Goal: Navigation & Orientation: Find specific page/section

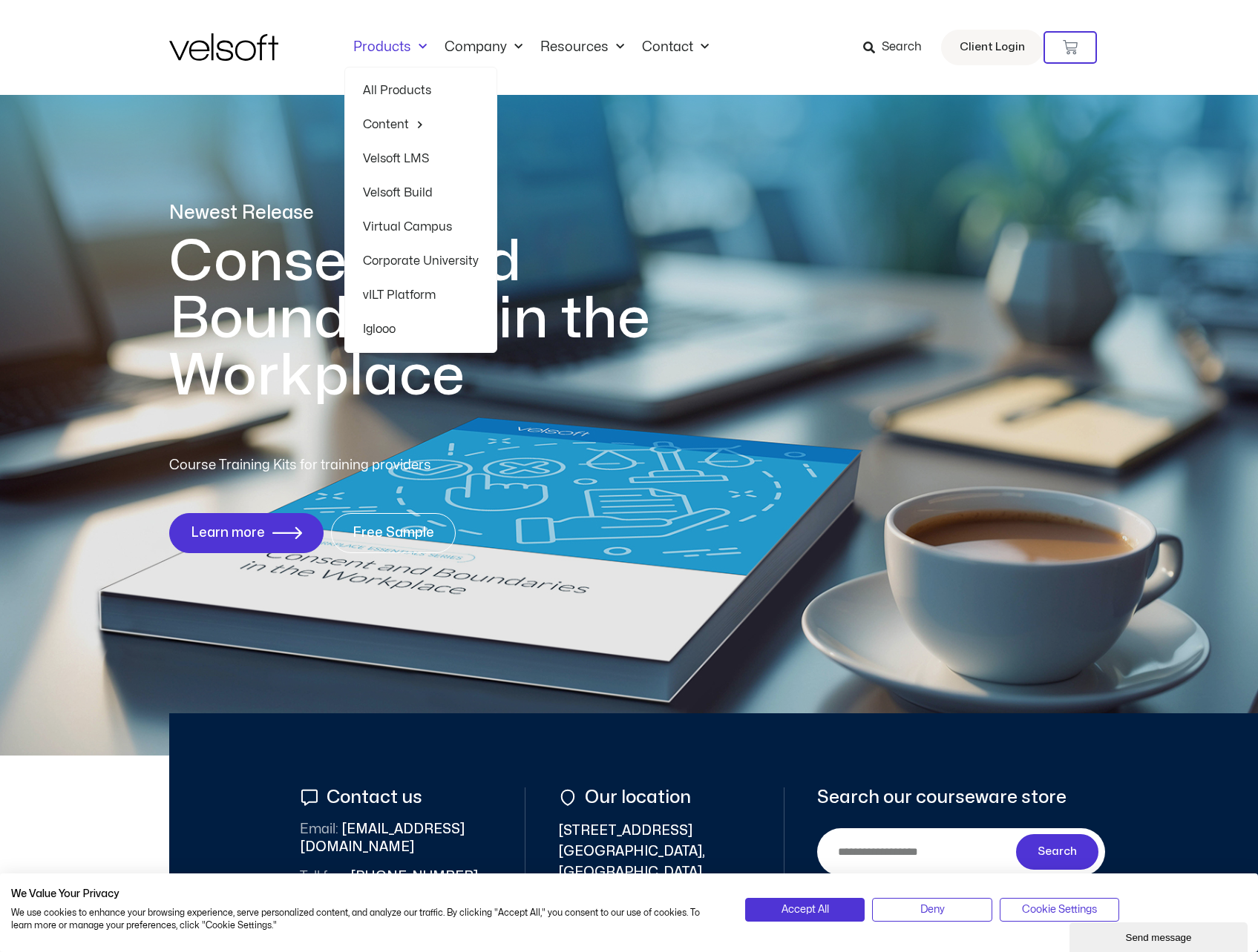
click at [391, 195] on link "Velsoft Build" at bounding box center [421, 193] width 116 height 34
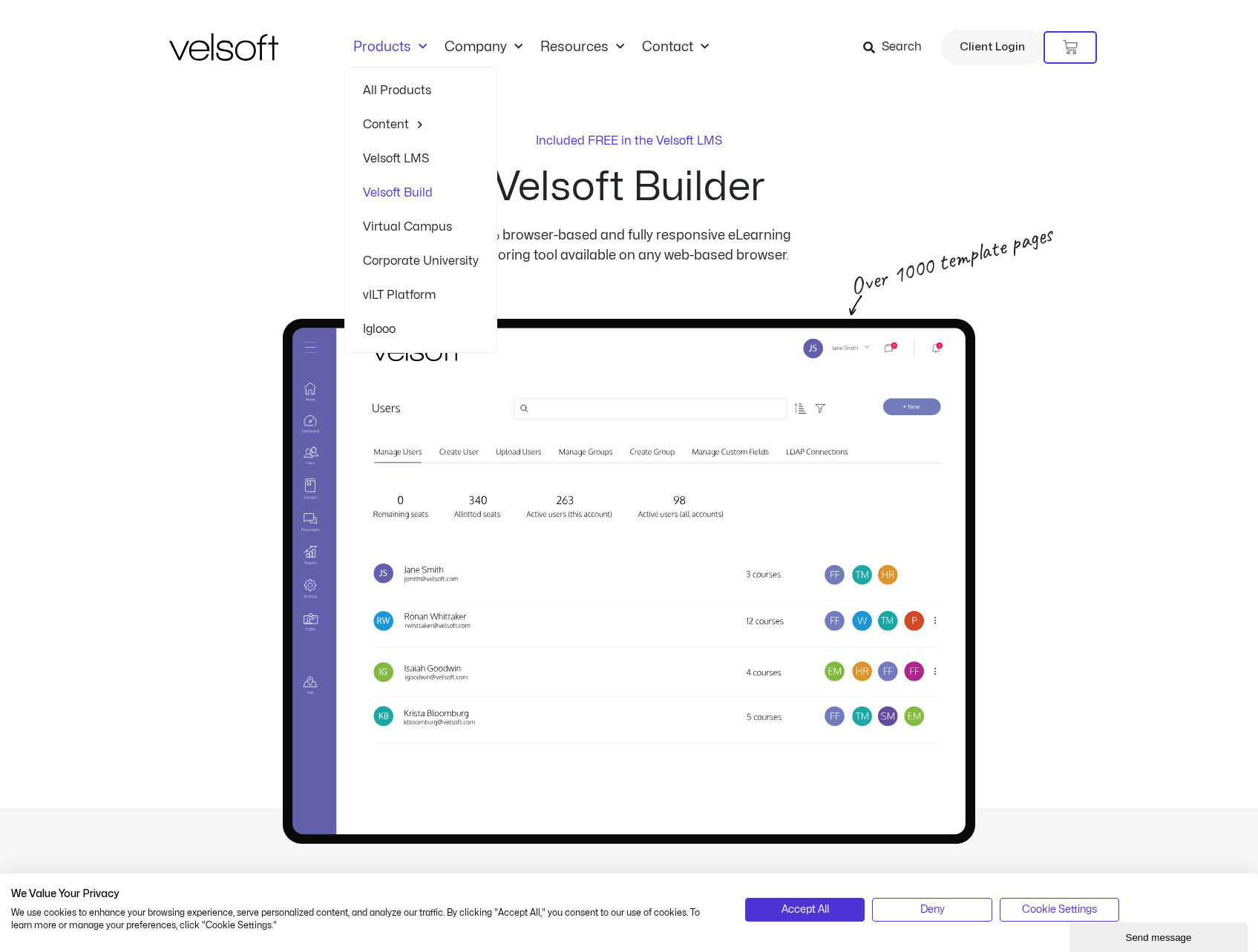
click at [415, 259] on link "Corporate University" at bounding box center [421, 261] width 116 height 34
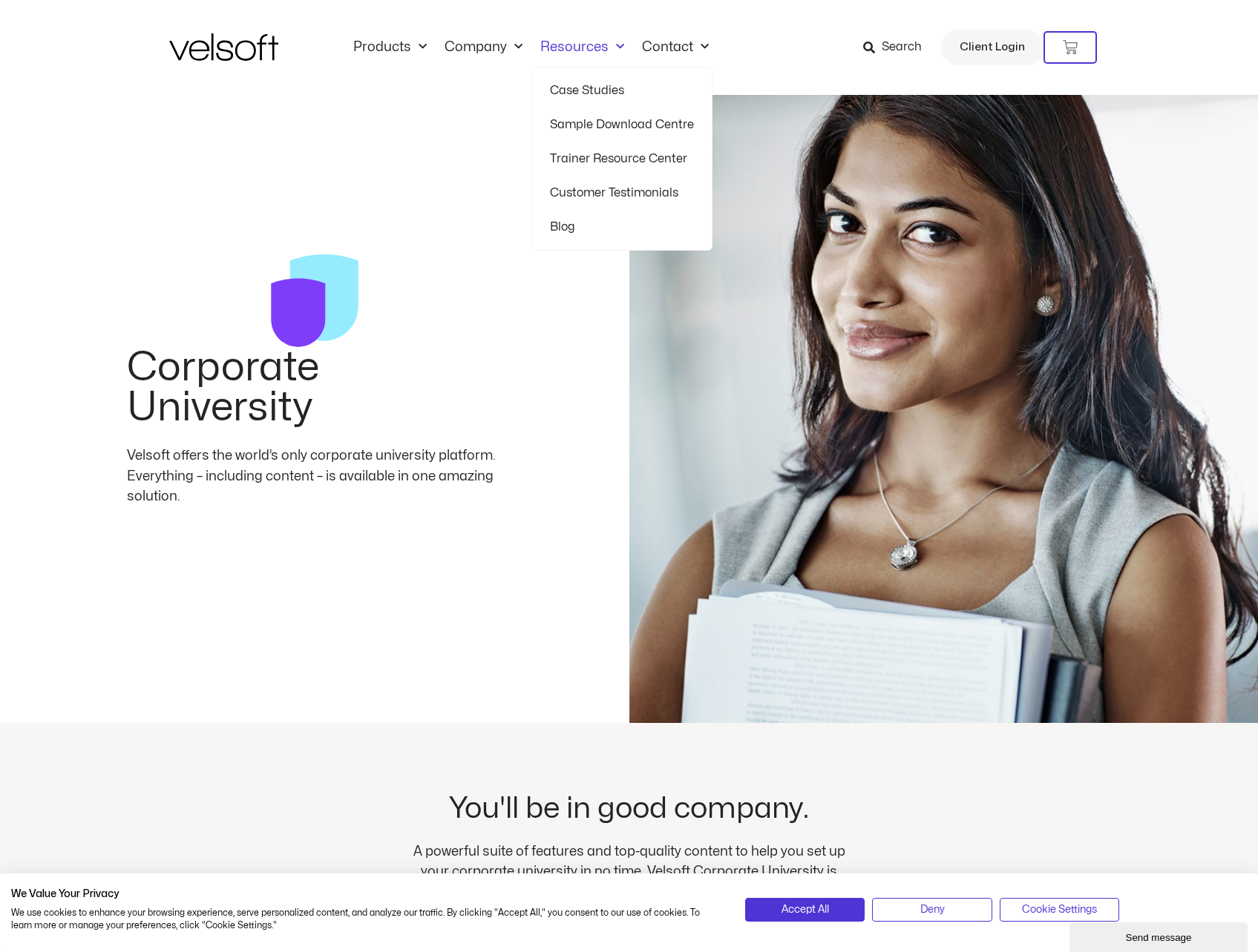
click at [579, 46] on link "Resources" at bounding box center [582, 48] width 102 height 16
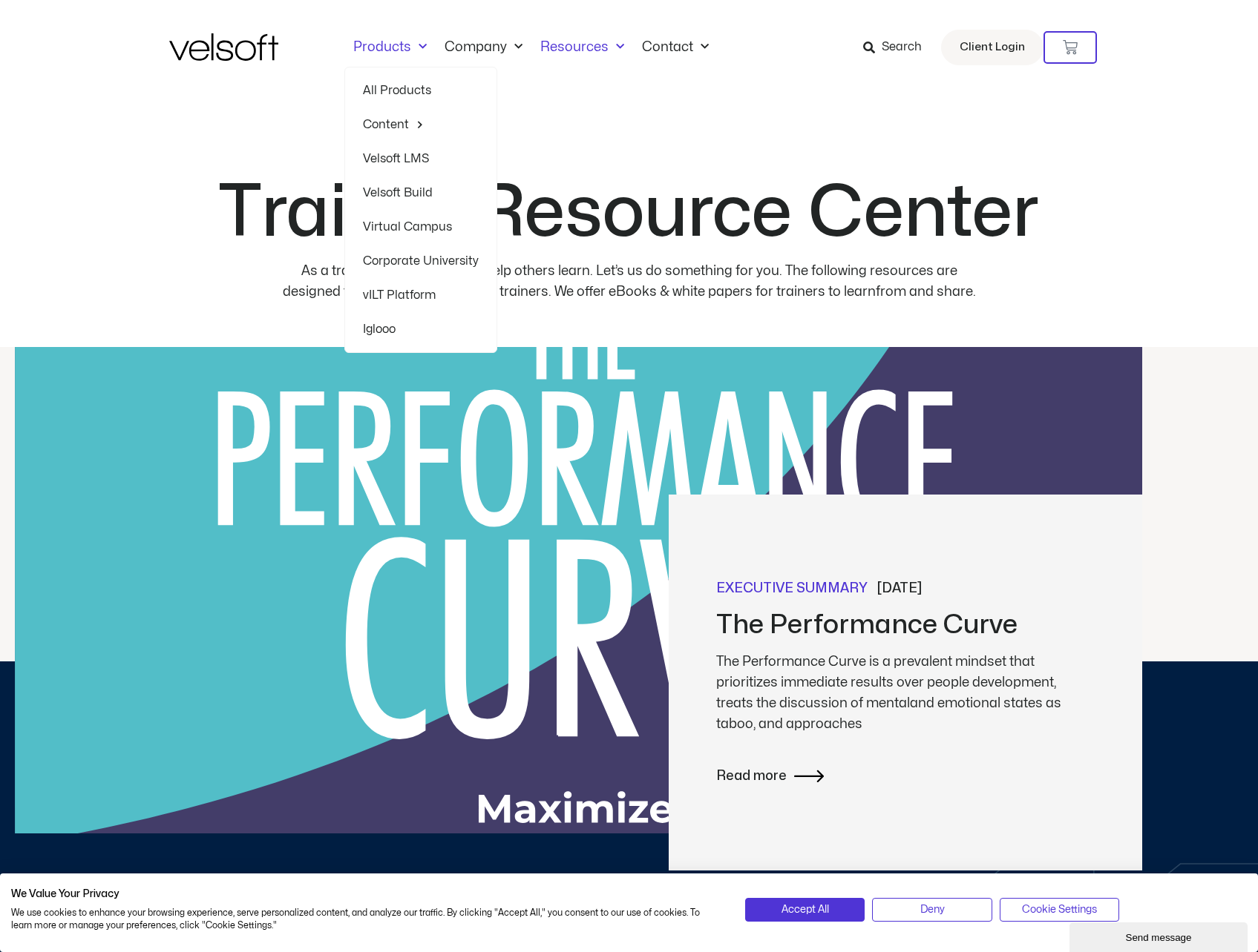
click at [391, 85] on link "All Products" at bounding box center [421, 90] width 116 height 34
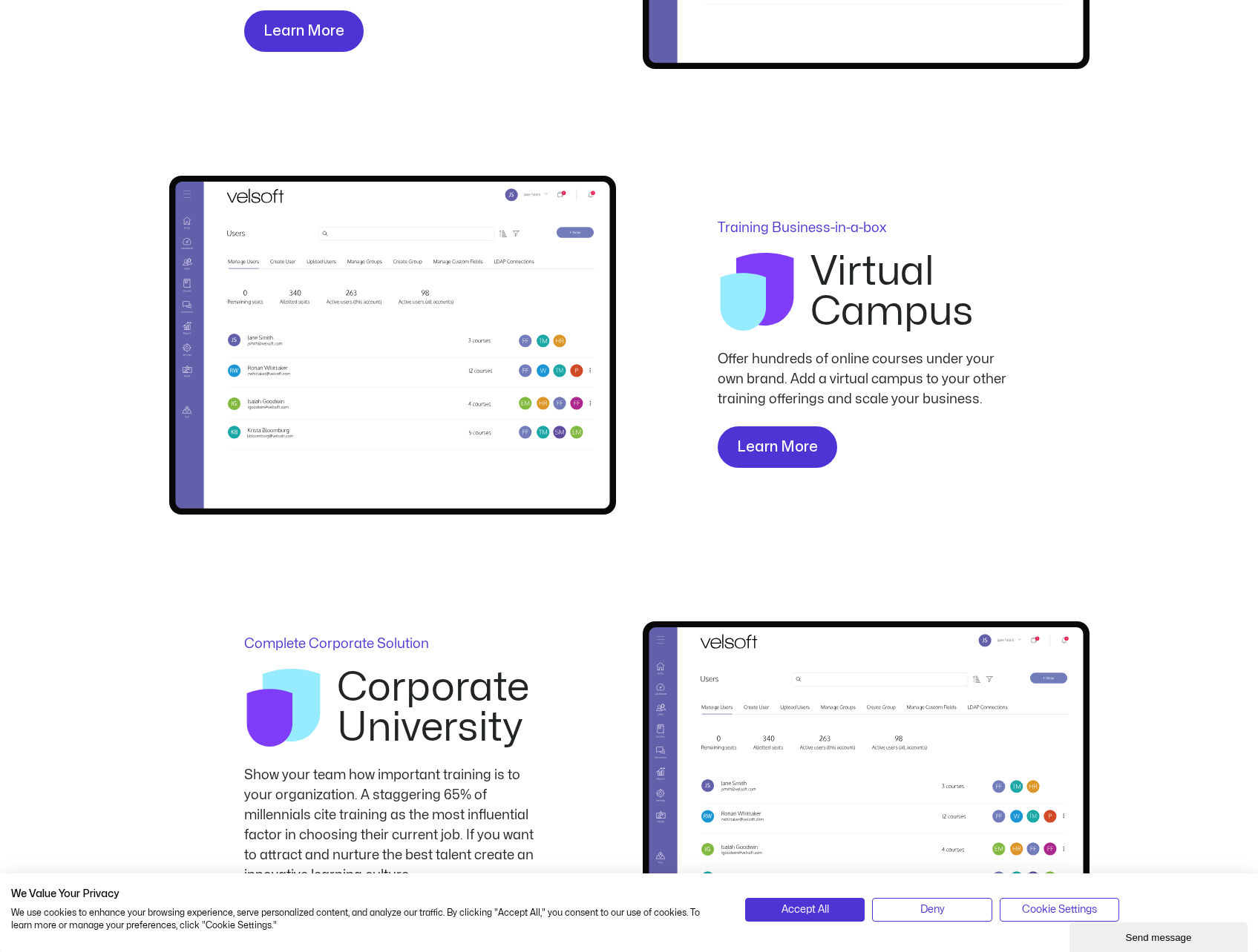
scroll to position [2374, 0]
